Goal: Transaction & Acquisition: Purchase product/service

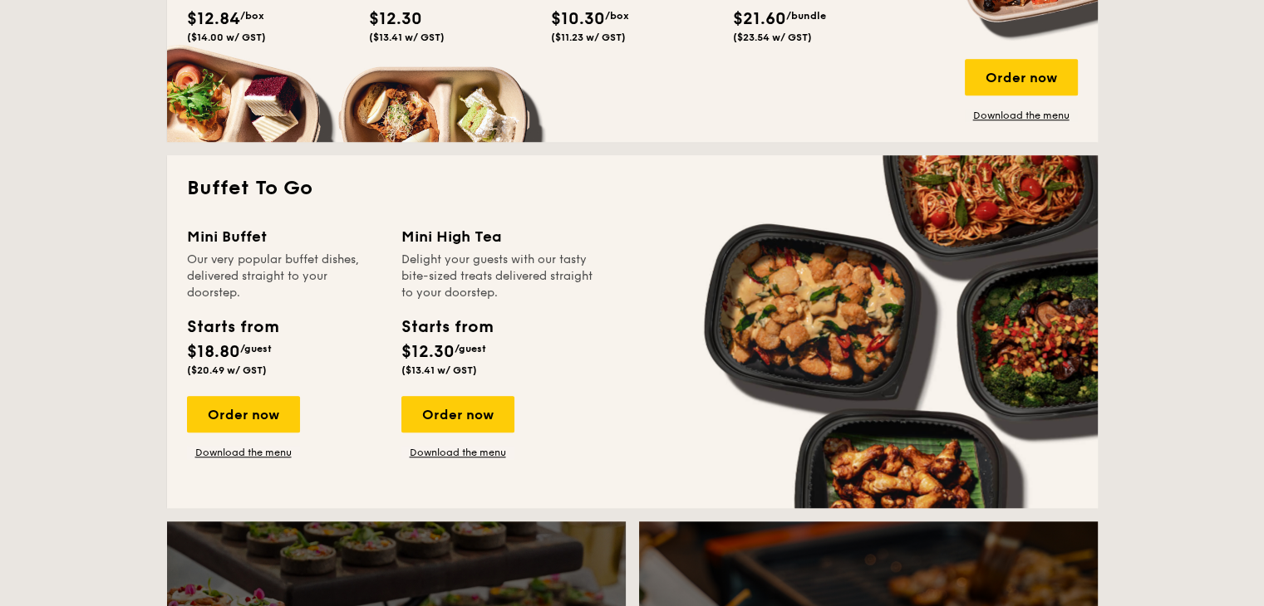
scroll to position [1495, 0]
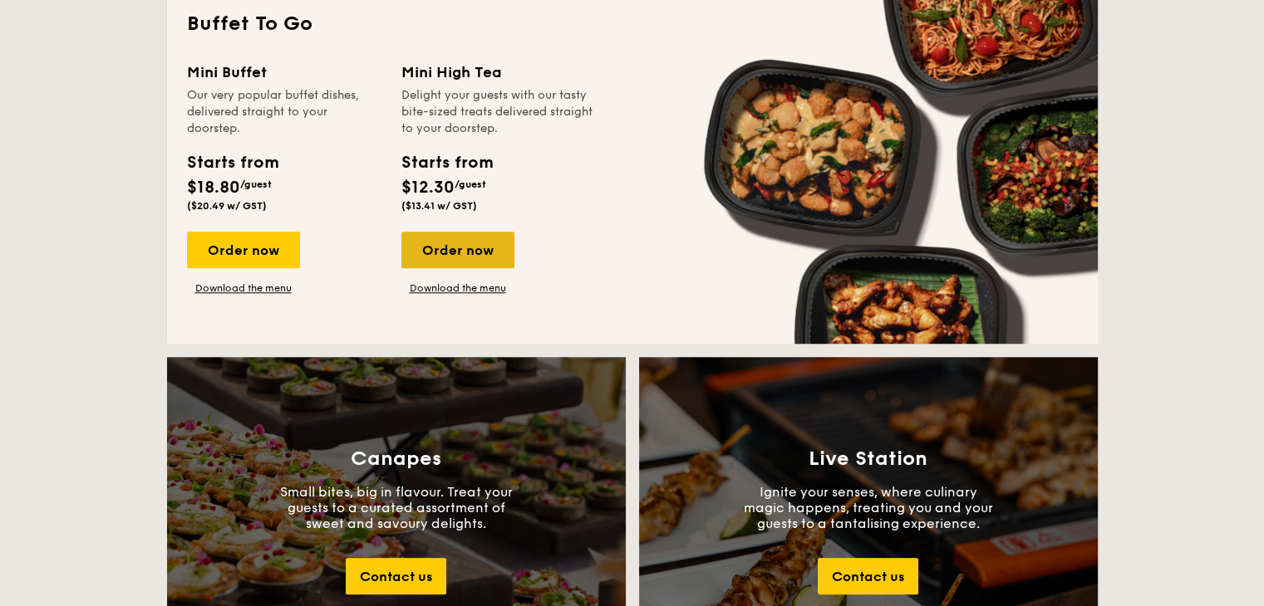
click at [461, 258] on div "Order now" at bounding box center [457, 250] width 113 height 37
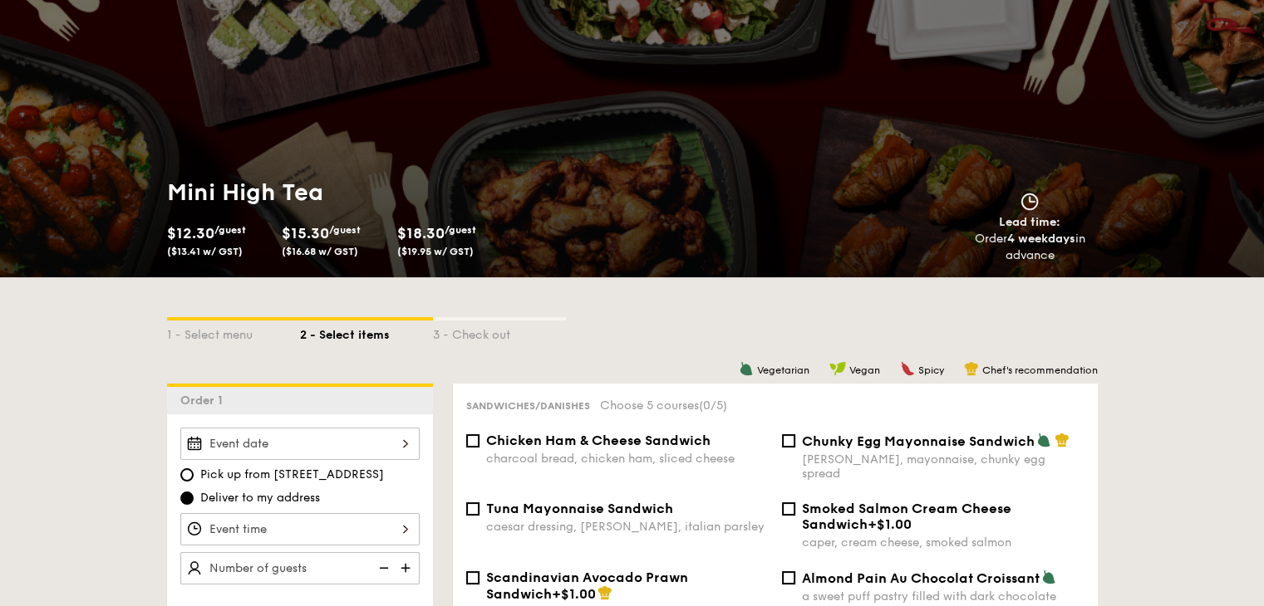
scroll to position [249, 0]
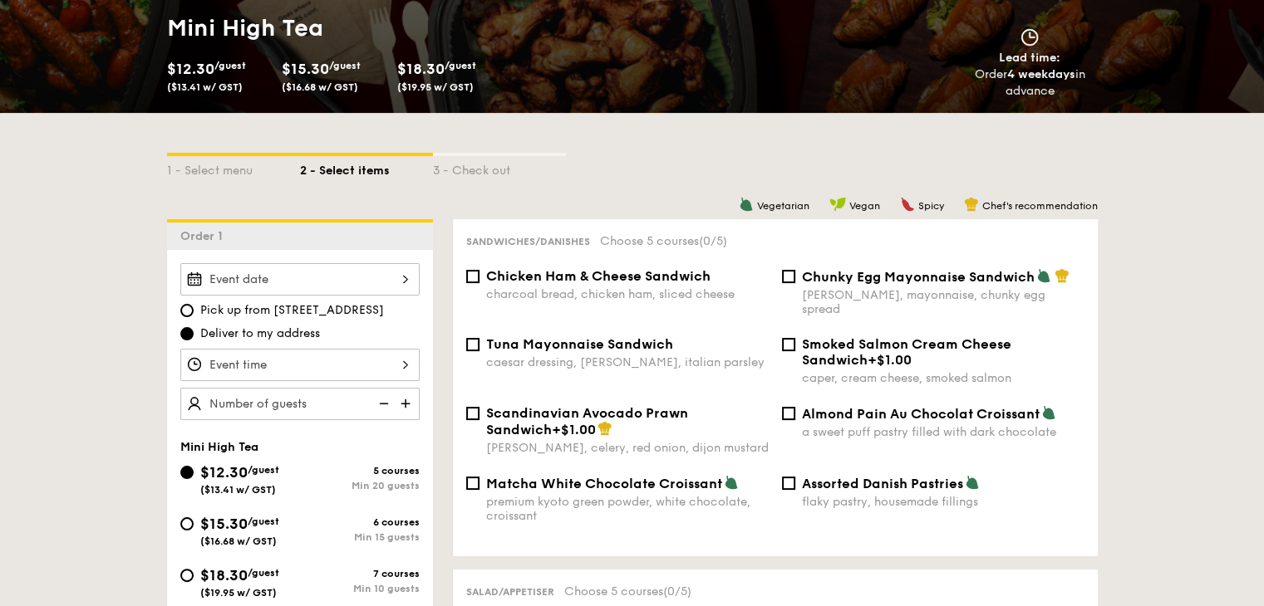
click at [471, 267] on div "Sandwiches/Danishes Choose 5 courses (0/5) Chicken Ham & Cheese Sandwich charco…" at bounding box center [775, 387] width 645 height 337
click at [479, 279] on div "Chicken Ham & Cheese Sandwich charcoal bread, chicken ham, sliced cheese" at bounding box center [617, 284] width 316 height 33
click at [473, 279] on input "Chicken Ham & Cheese Sandwich charcoal bread, chicken ham, sliced cheese" at bounding box center [472, 276] width 13 height 13
checkbox input "true"
click at [479, 405] on div "Scandinavian Avocado Prawn Sandwich +$1.00 [PERSON_NAME], celery, red onion, di…" at bounding box center [617, 430] width 316 height 50
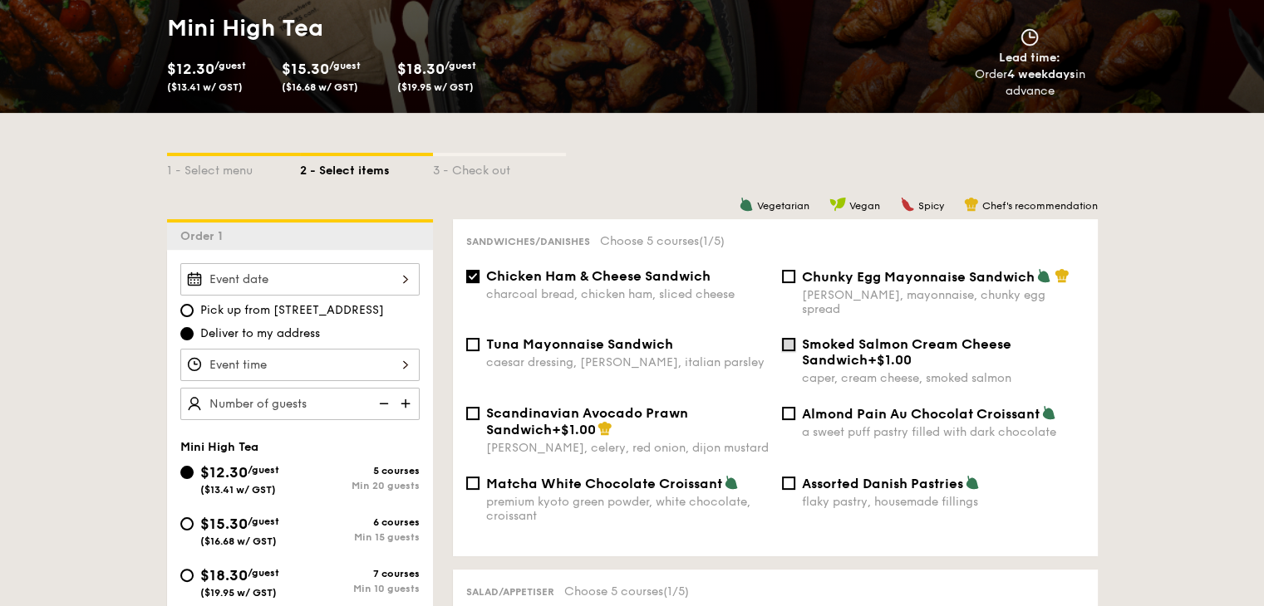
click at [783, 338] on input "Smoked Salmon Cream Cheese Sandwich +$1.00 caper, cream cheese, smoked salmon" at bounding box center [788, 344] width 13 height 13
checkbox input "true"
click at [474, 407] on input "Scandinavian Avocado Prawn Sandwich +$1.00 [PERSON_NAME], celery, red onion, di…" at bounding box center [472, 413] width 13 height 13
checkbox input "true"
click at [475, 279] on input "Chicken Ham & Cheese Sandwich charcoal bread, chicken ham, sliced cheese" at bounding box center [472, 276] width 13 height 13
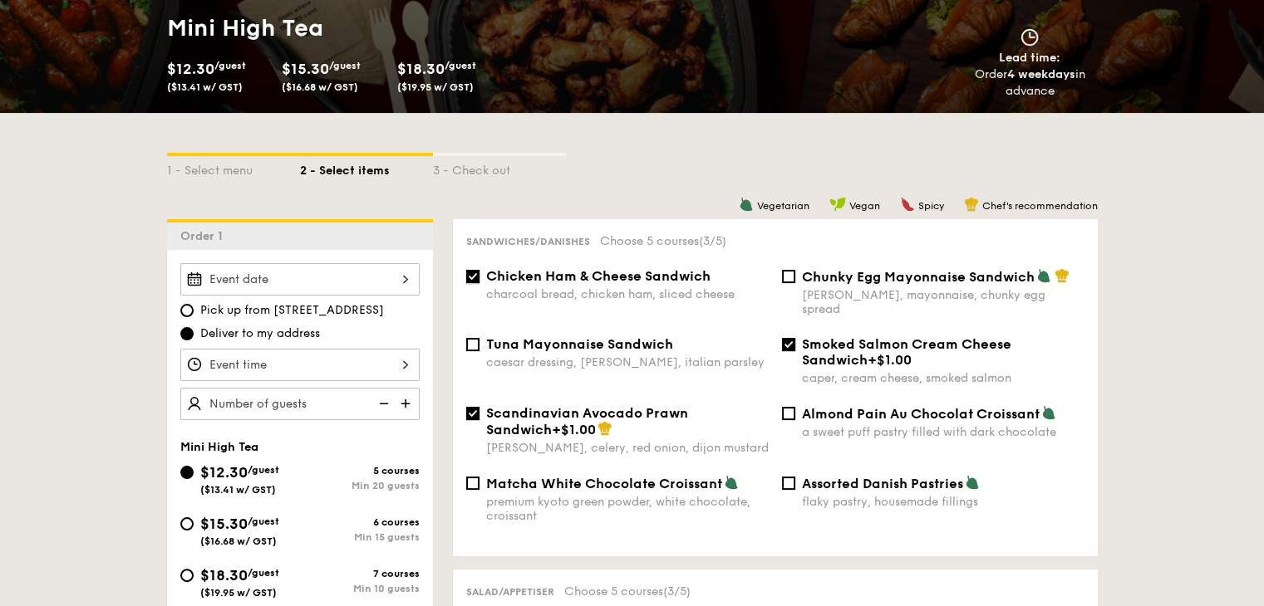
checkbox input "false"
click at [782, 338] on input "Smoked Salmon Cream Cheese Sandwich +$1.00 caper, cream cheese, smoked salmon" at bounding box center [788, 344] width 13 height 13
checkbox input "false"
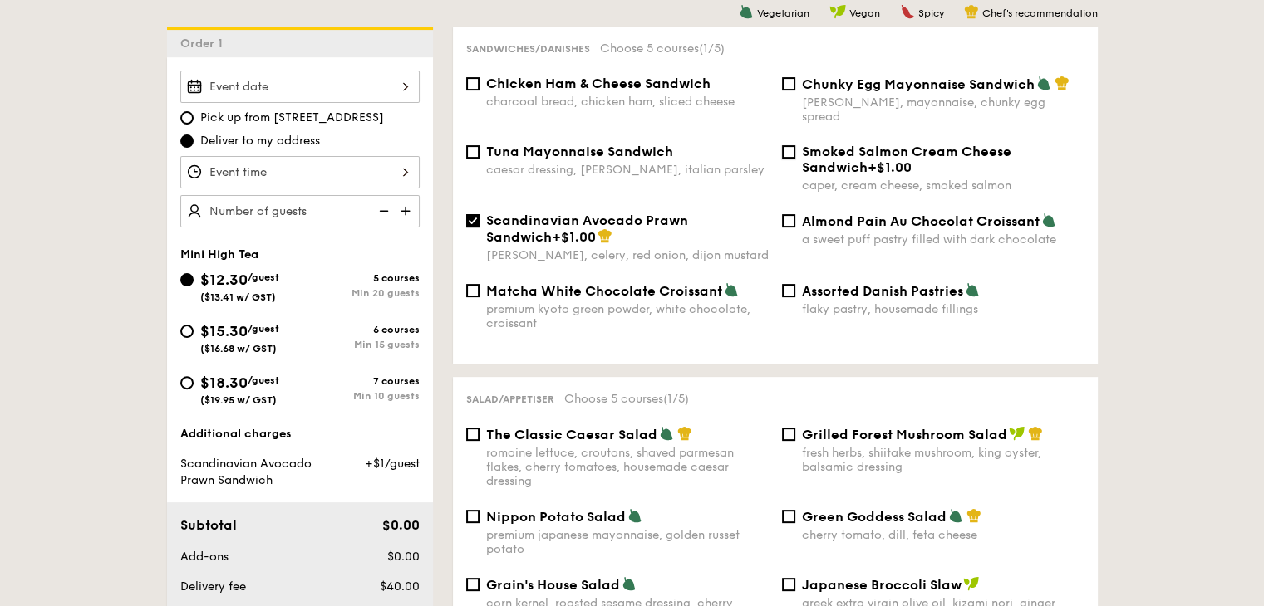
scroll to position [582, 0]
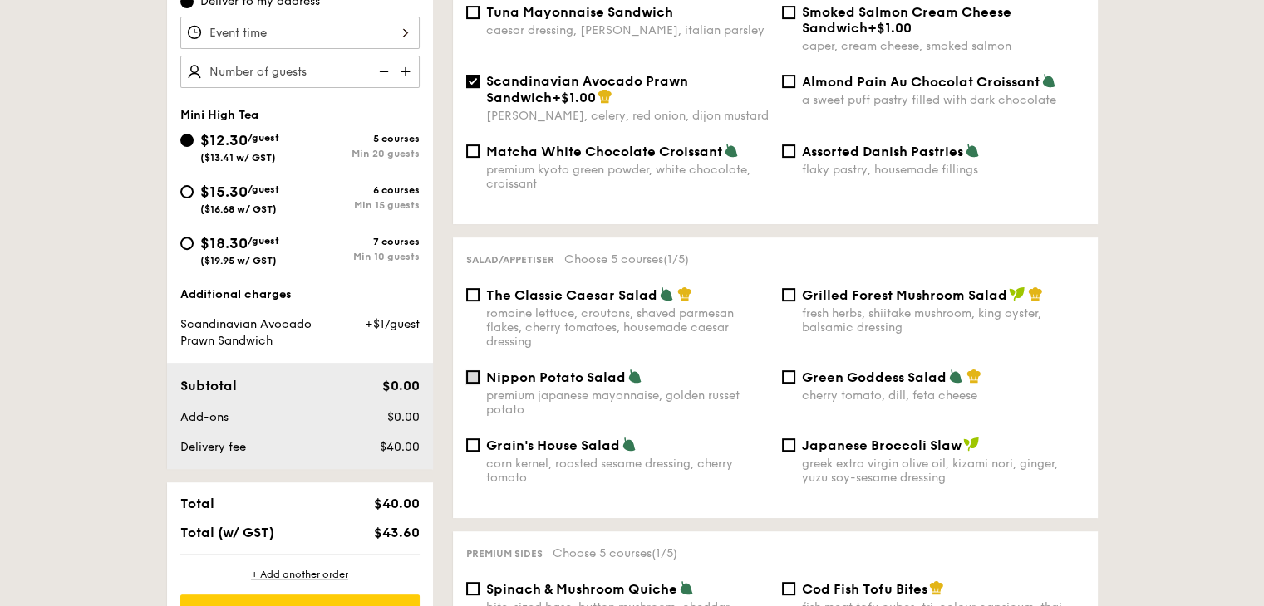
click at [470, 375] on input "Nippon Potato Salad premium japanese mayonnaise, golden russet potato" at bounding box center [472, 377] width 13 height 13
checkbox input "true"
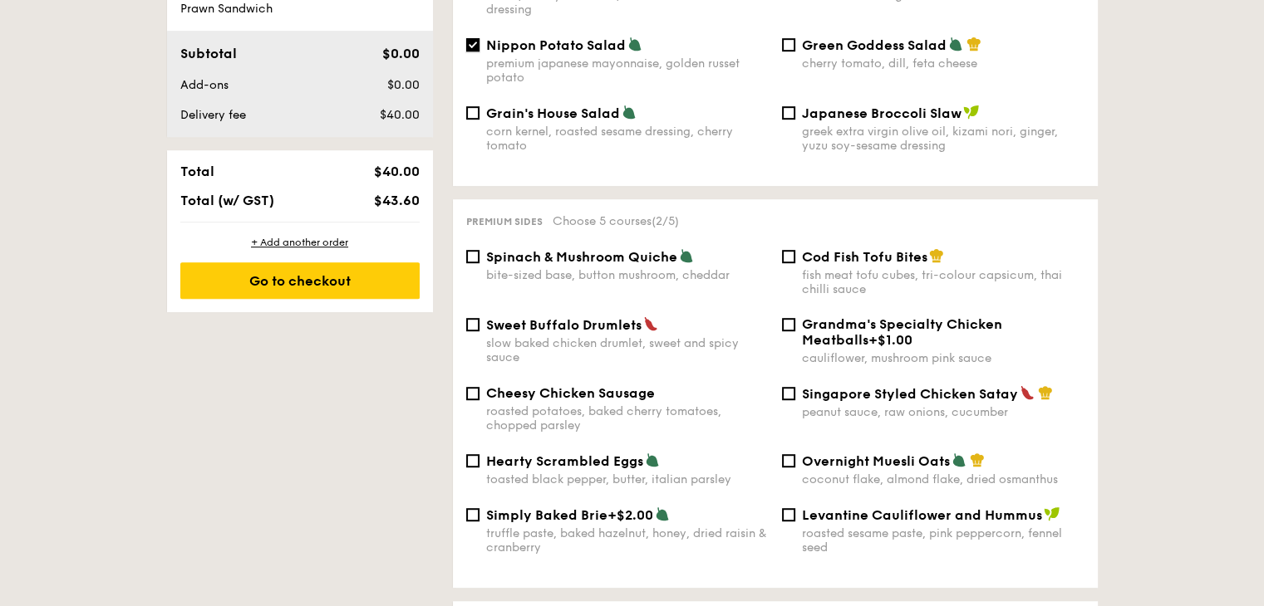
scroll to position [997, 0]
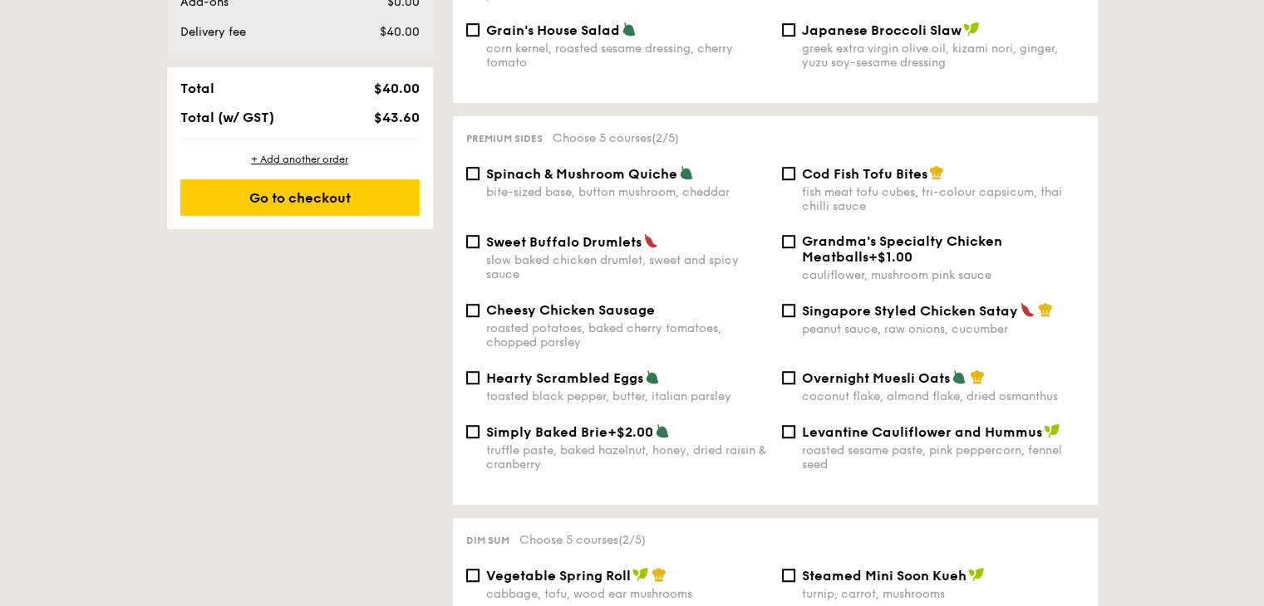
click at [469, 253] on div "Sweet Buffalo Drumlets slow baked chicken drumlet, sweet and spicy sauce" at bounding box center [617, 257] width 316 height 48
click at [474, 242] on input "Sweet Buffalo Drumlets slow baked chicken drumlet, sweet and spicy sauce" at bounding box center [472, 241] width 13 height 13
checkbox input "true"
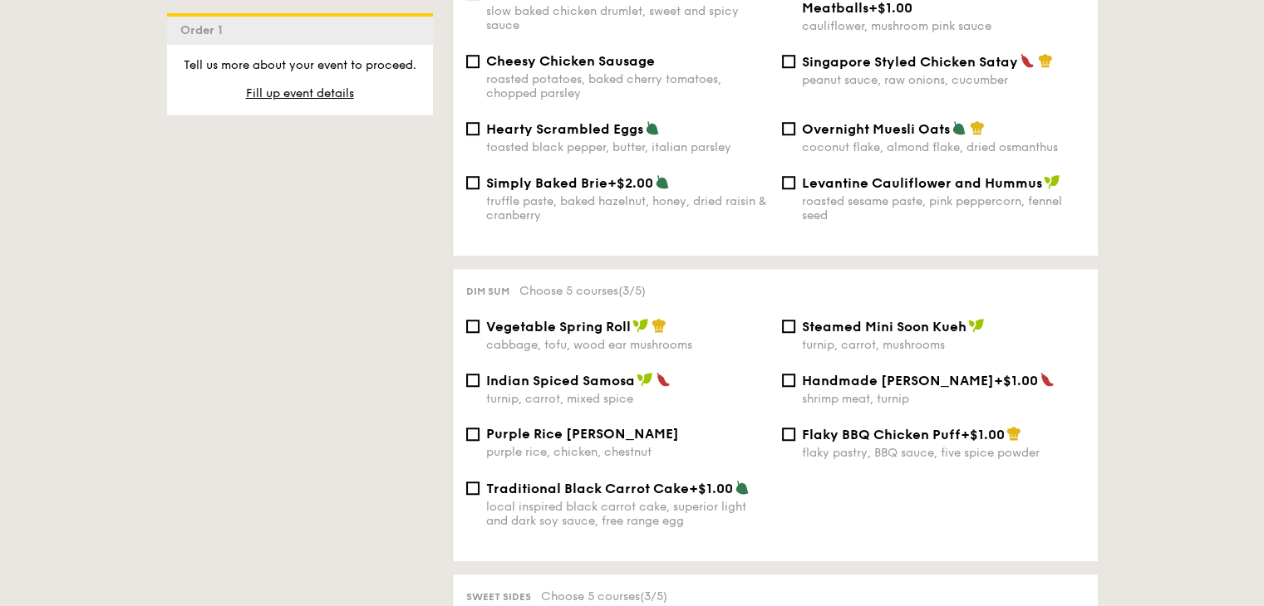
scroll to position [1246, 0]
click at [470, 380] on input "Indian Spiced Samosa turnip, carrot, mixed spice" at bounding box center [472, 380] width 13 height 13
checkbox input "true"
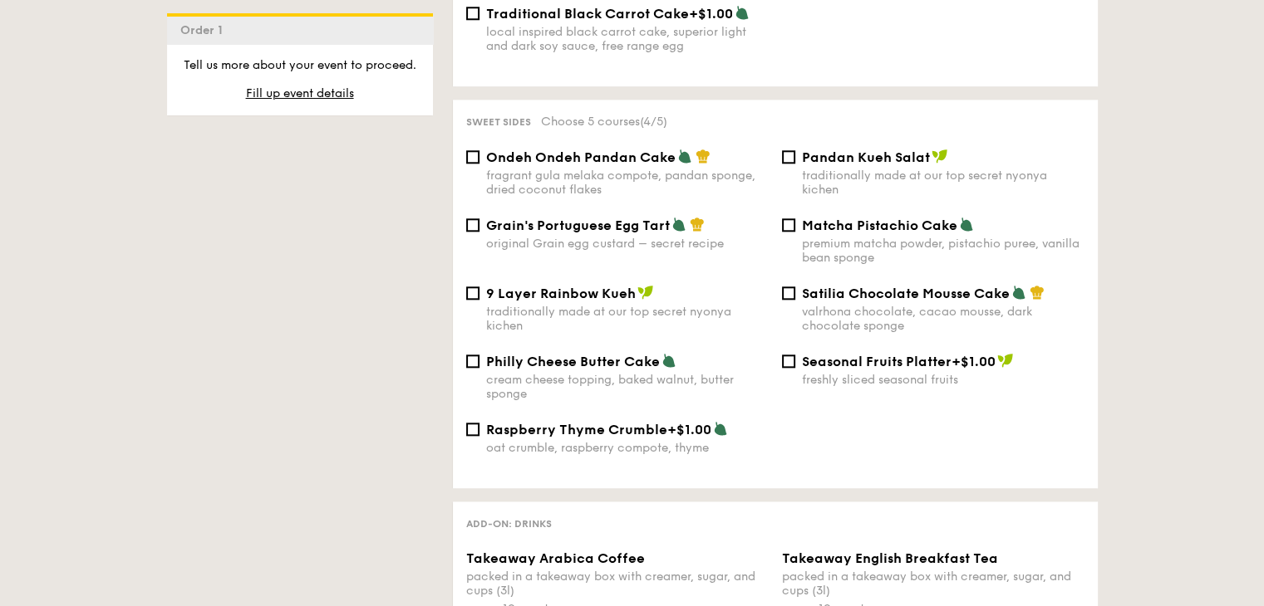
scroll to position [1745, 0]
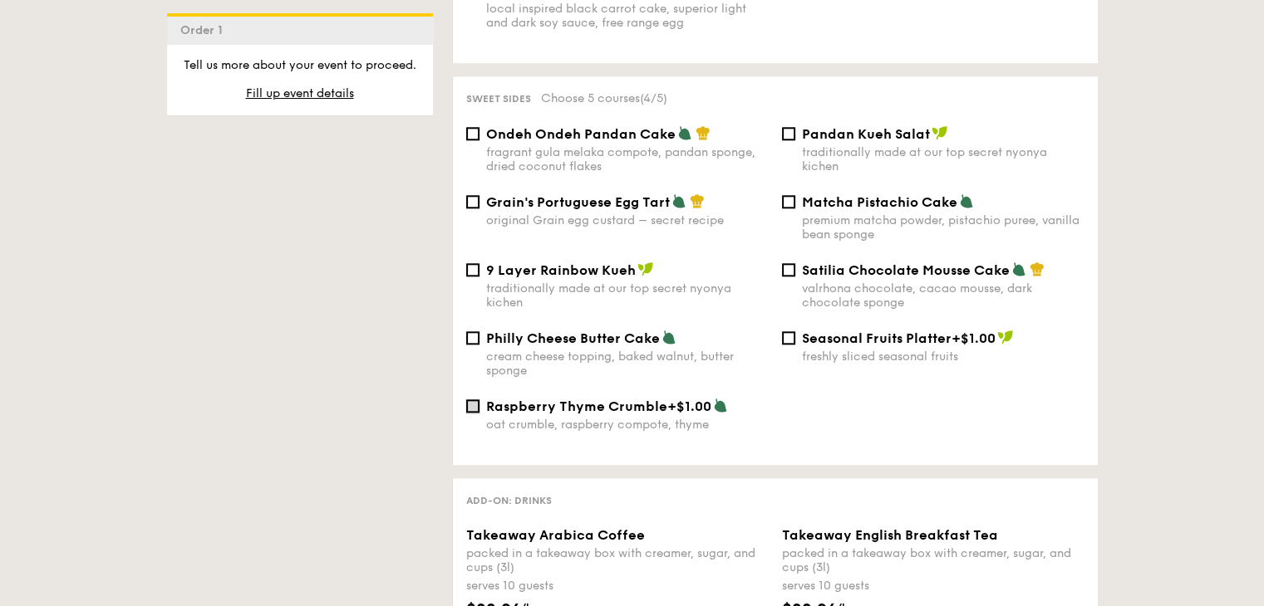
click at [475, 413] on input "Raspberry Thyme Crumble +$1.00 oat crumble, raspberry compote, thyme" at bounding box center [472, 406] width 13 height 13
checkbox input "true"
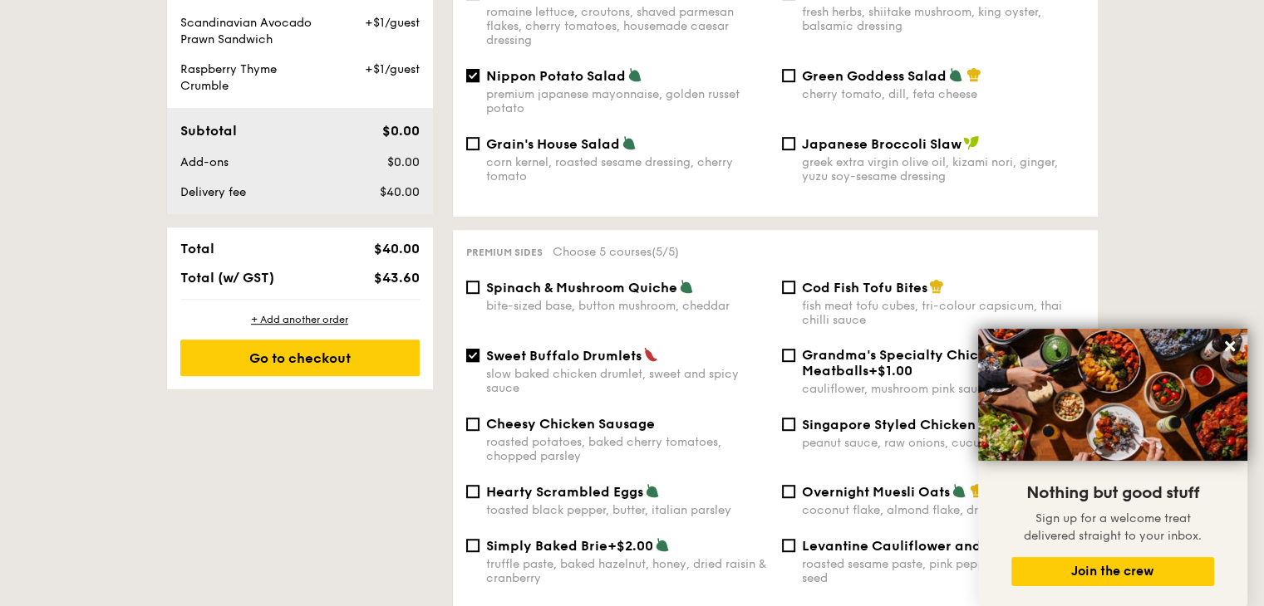
scroll to position [1071, 0]
